Goal: Task Accomplishment & Management: Manage account settings

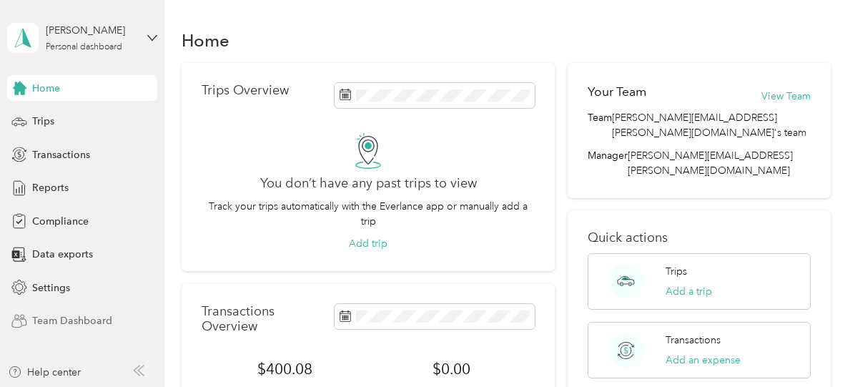
click at [56, 318] on span "Team Dashboard" at bounding box center [72, 320] width 80 height 15
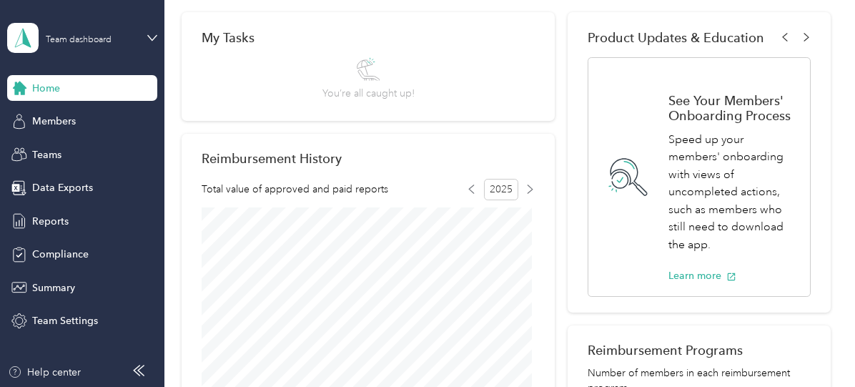
scroll to position [233, 0]
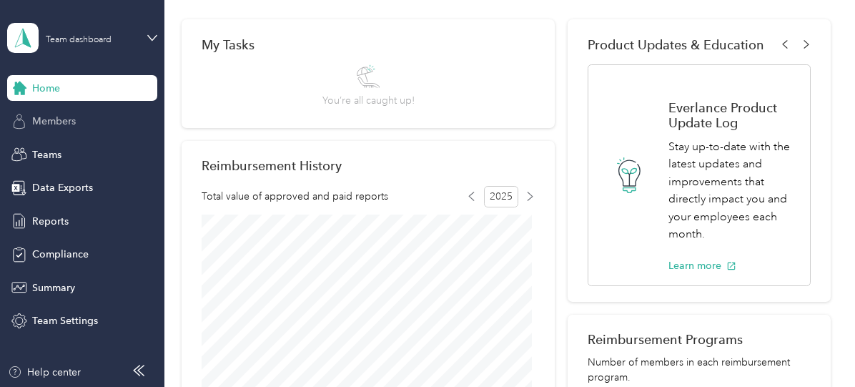
click at [77, 132] on div "Members" at bounding box center [82, 122] width 150 height 26
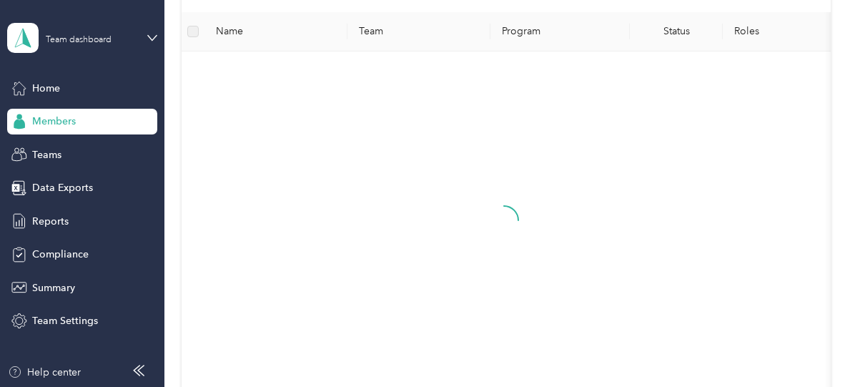
scroll to position [136, 0]
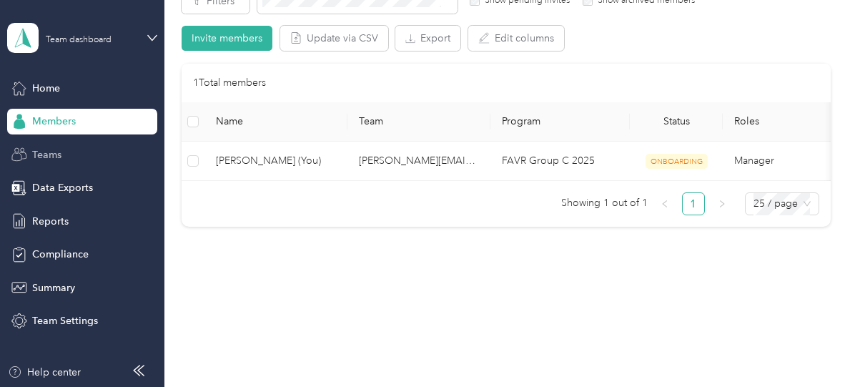
click at [62, 161] on div "Teams" at bounding box center [82, 155] width 150 height 26
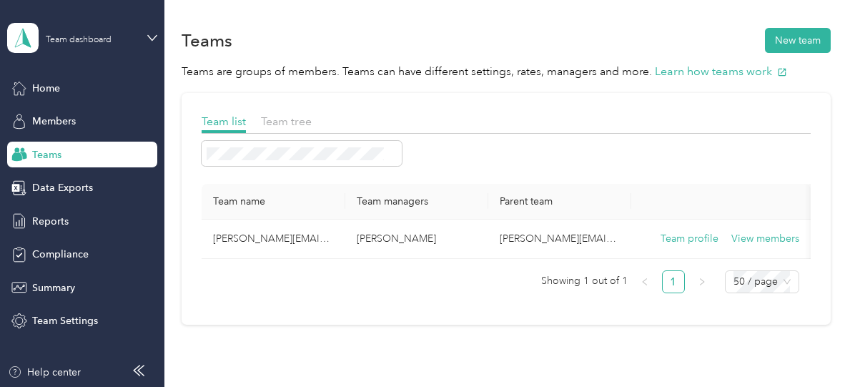
scroll to position [1, 0]
click at [299, 120] on span "Team tree" at bounding box center [286, 121] width 51 height 14
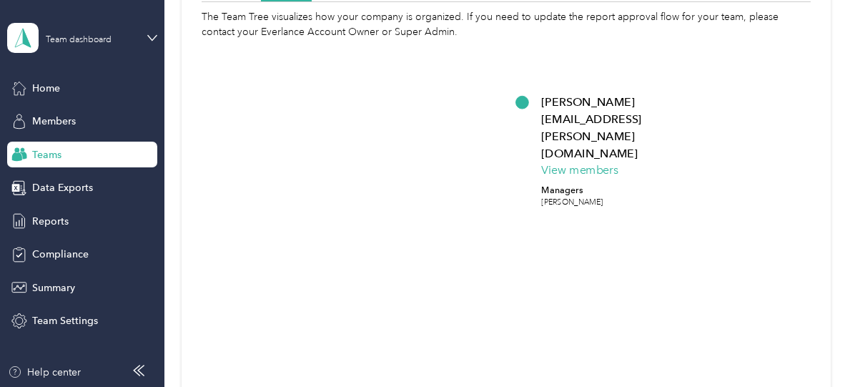
scroll to position [132, 0]
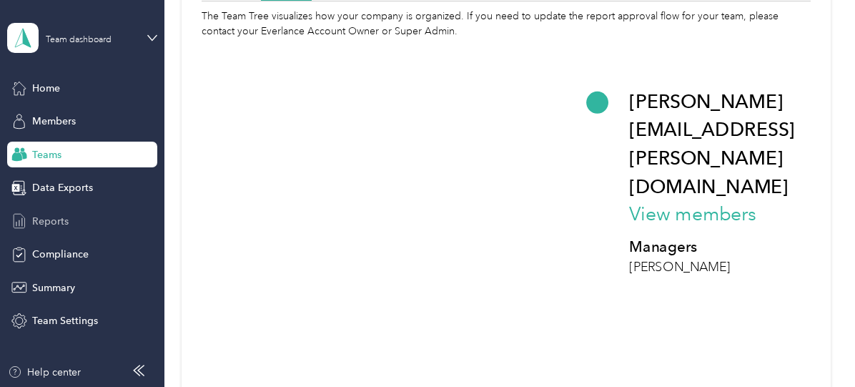
click at [56, 223] on span "Reports" at bounding box center [50, 221] width 36 height 15
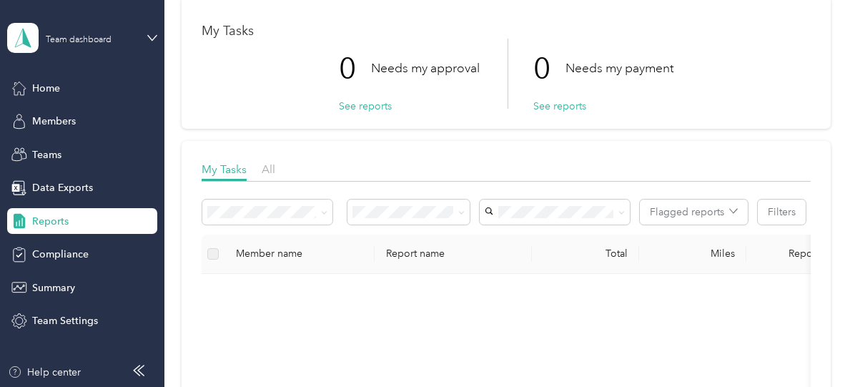
scroll to position [67, 0]
click at [267, 164] on span "All" at bounding box center [269, 169] width 14 height 14
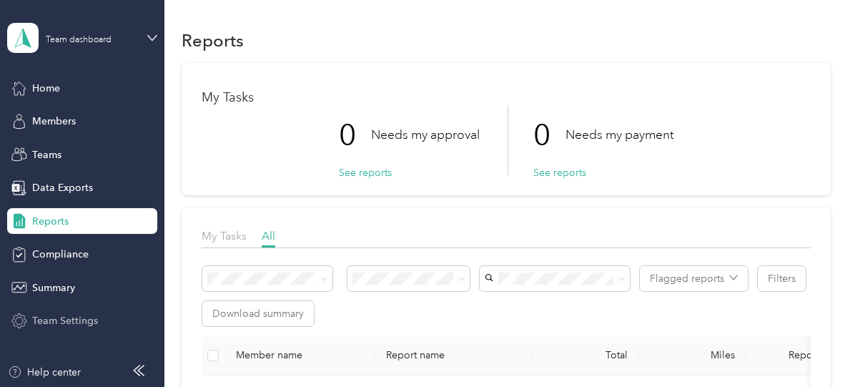
click at [83, 316] on span "Team Settings" at bounding box center [65, 320] width 66 height 15
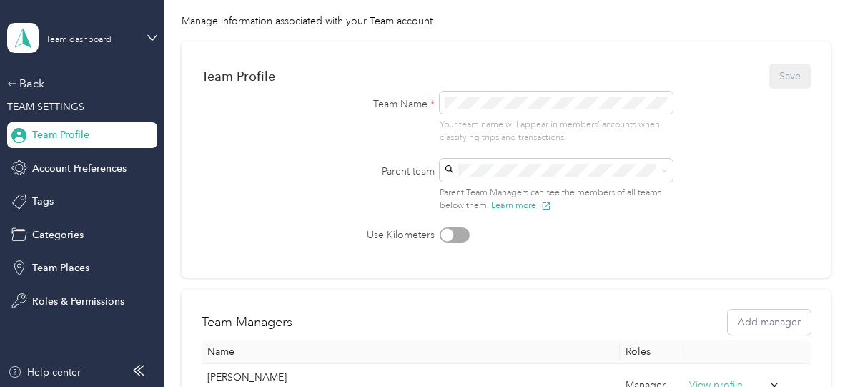
scroll to position [74, 0]
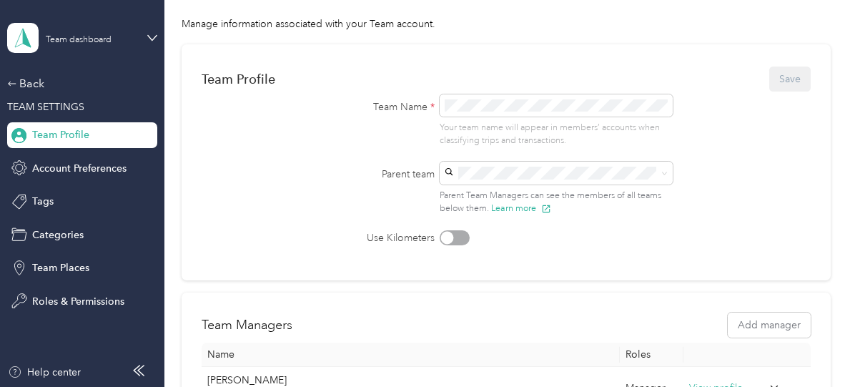
click at [480, 190] on li "undefined (Main organization) No managers" at bounding box center [555, 206] width 234 height 43
click at [328, 144] on div "Team Name * Your team name will appear in members’ accounts when classifying tr…" at bounding box center [506, 120] width 401 height 53
click at [63, 168] on span "Account Preferences" at bounding box center [79, 168] width 94 height 15
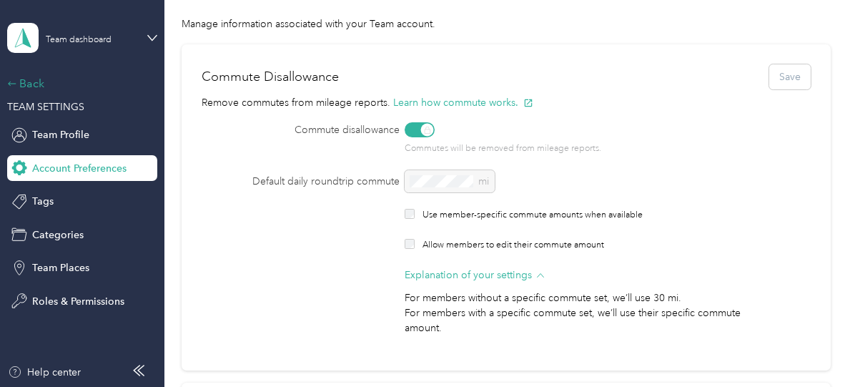
click at [22, 87] on div "Back" at bounding box center [78, 83] width 143 height 17
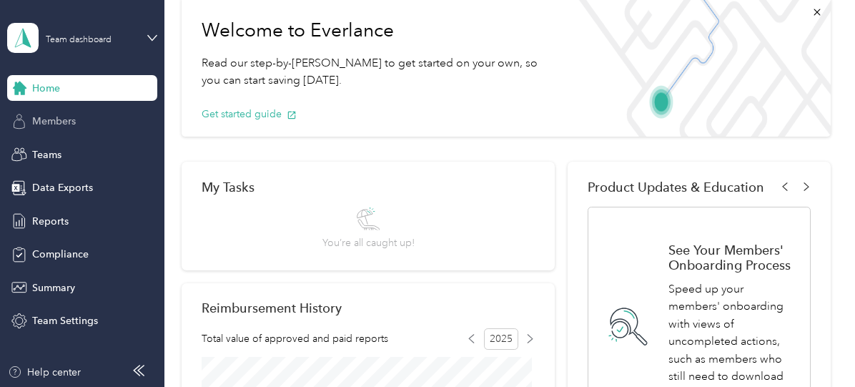
click at [31, 109] on div "Members" at bounding box center [82, 122] width 150 height 26
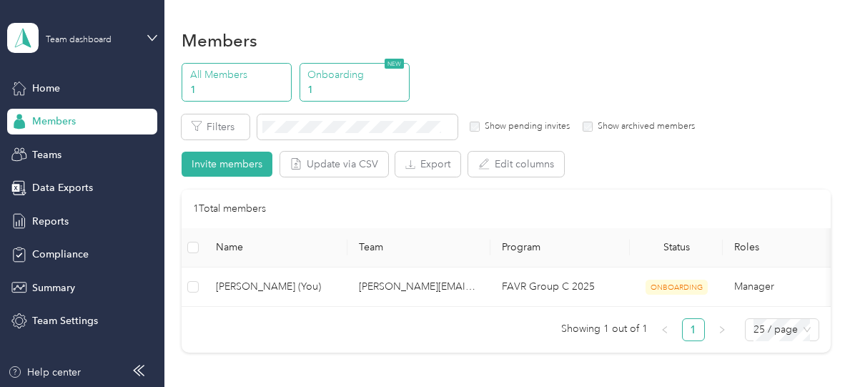
click at [360, 72] on p "Onboarding" at bounding box center [356, 74] width 97 height 15
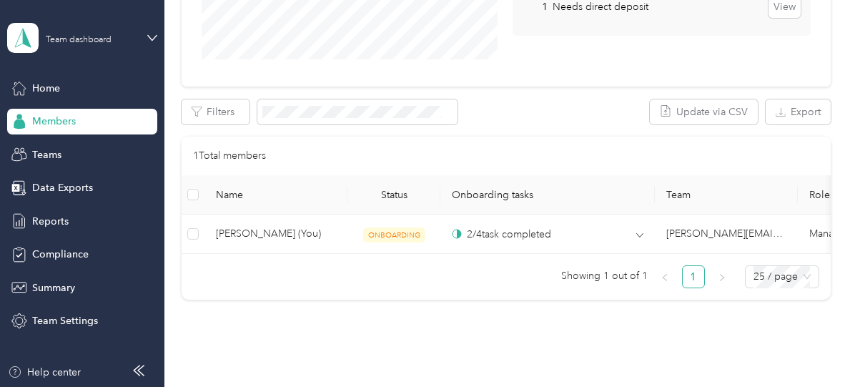
scroll to position [337, 0]
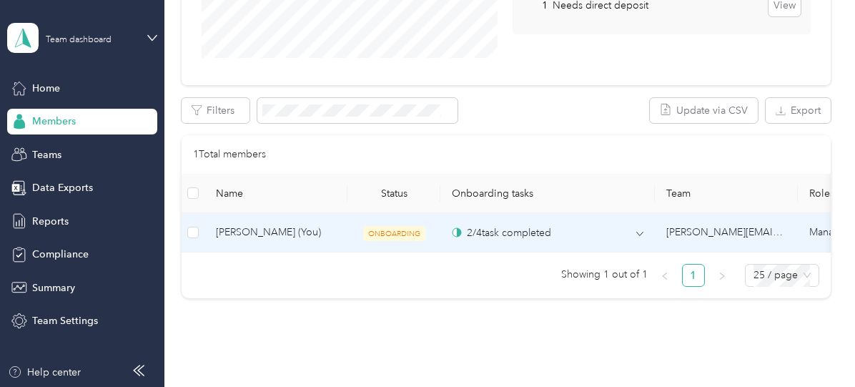
click at [371, 241] on td "ONBOARDING" at bounding box center [394, 232] width 93 height 39
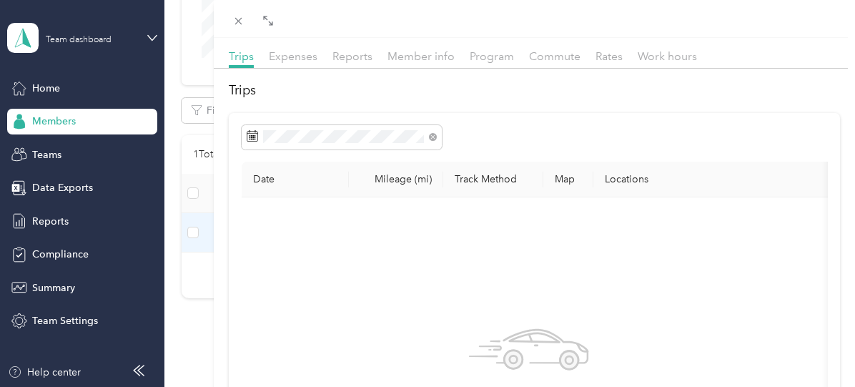
scroll to position [32, 0]
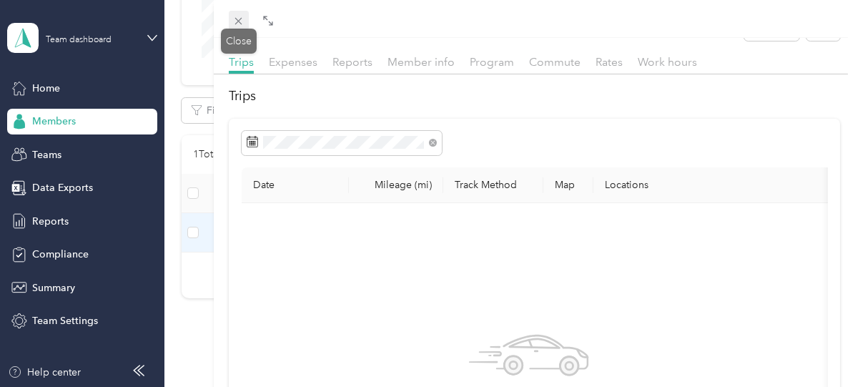
click at [237, 26] on icon at bounding box center [238, 21] width 12 height 12
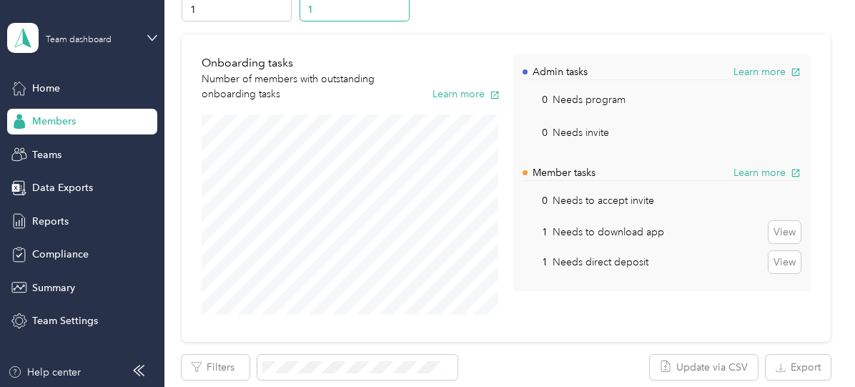
scroll to position [79, 0]
click at [794, 266] on button "View" at bounding box center [785, 263] width 32 height 23
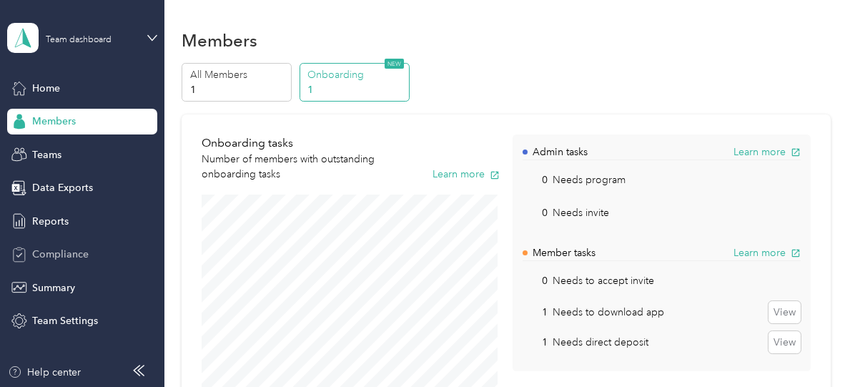
click at [51, 247] on span "Compliance" at bounding box center [60, 254] width 57 height 15
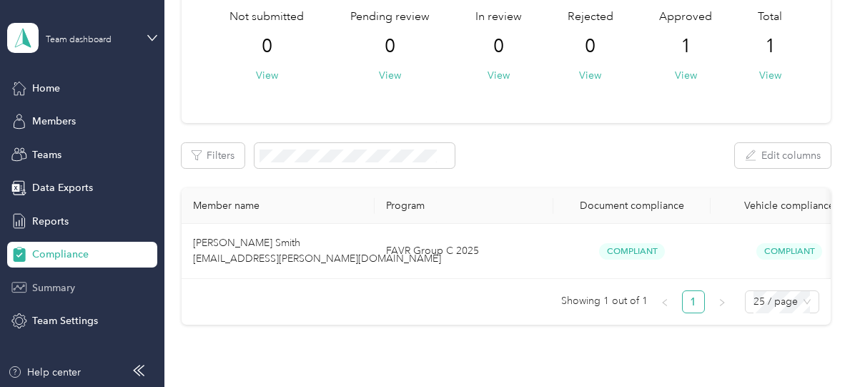
click at [68, 291] on span "Summary" at bounding box center [53, 287] width 43 height 15
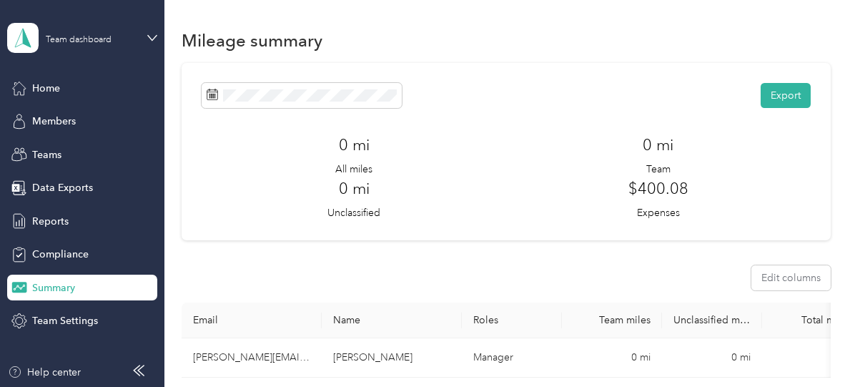
click at [65, 104] on div "Home Members Teams Data Exports Reports Compliance Summary Team Settings" at bounding box center [82, 204] width 150 height 259
click at [56, 121] on span "Members" at bounding box center [54, 121] width 44 height 15
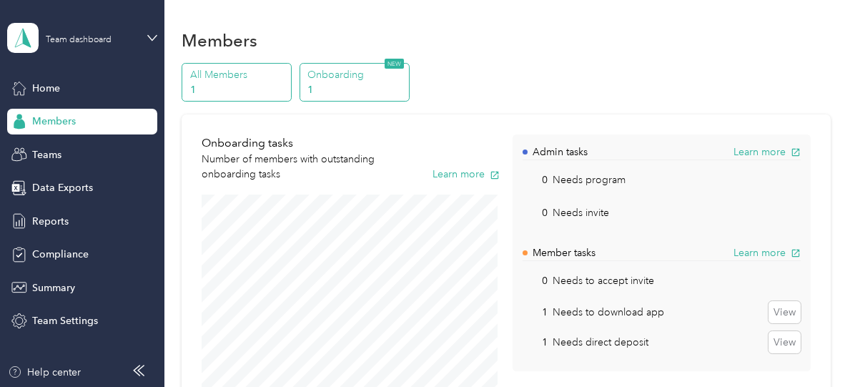
click at [243, 79] on p "All Members" at bounding box center [238, 74] width 97 height 15
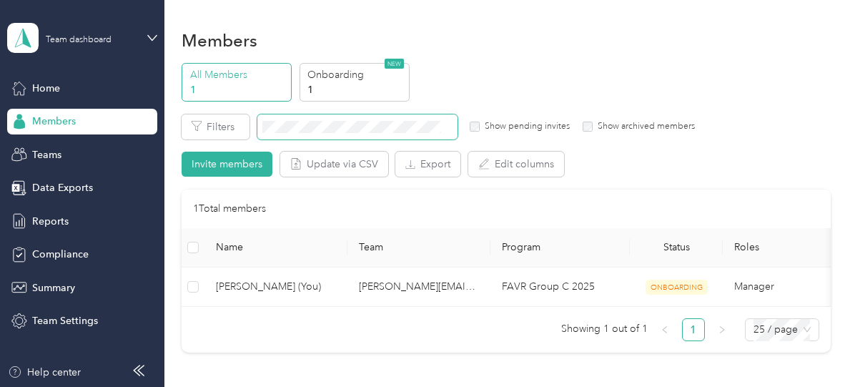
click at [388, 114] on span at bounding box center [357, 126] width 200 height 25
